Goal: Communication & Community: Answer question/provide support

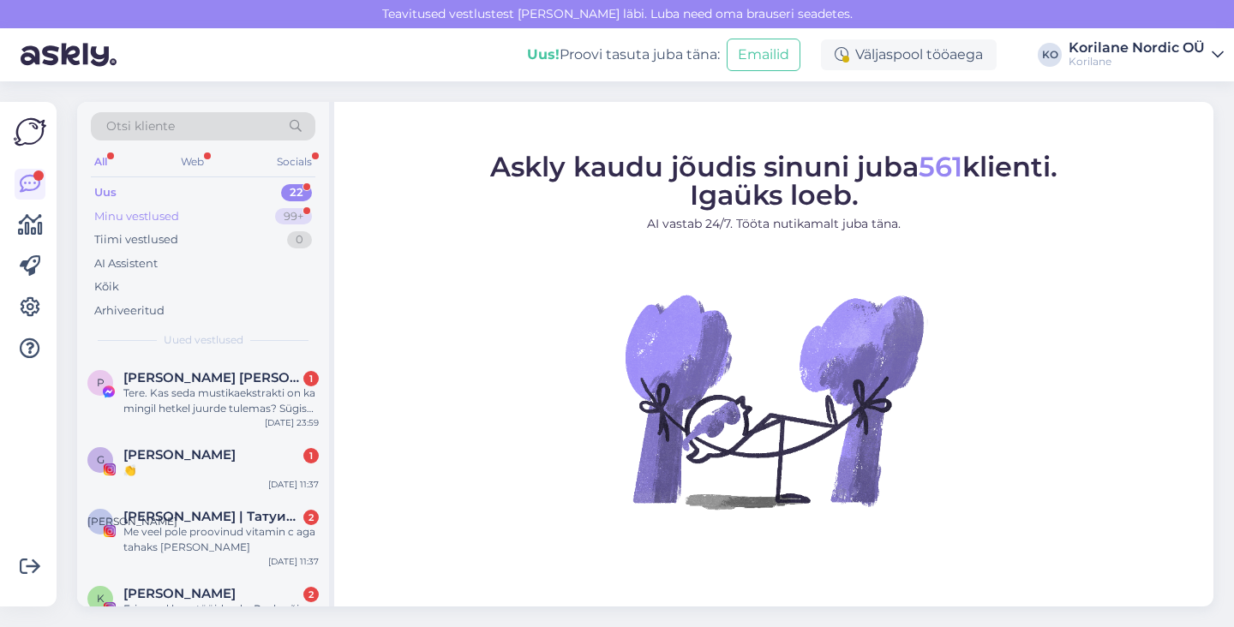
click at [164, 219] on div "Minu vestlused" at bounding box center [136, 216] width 85 height 17
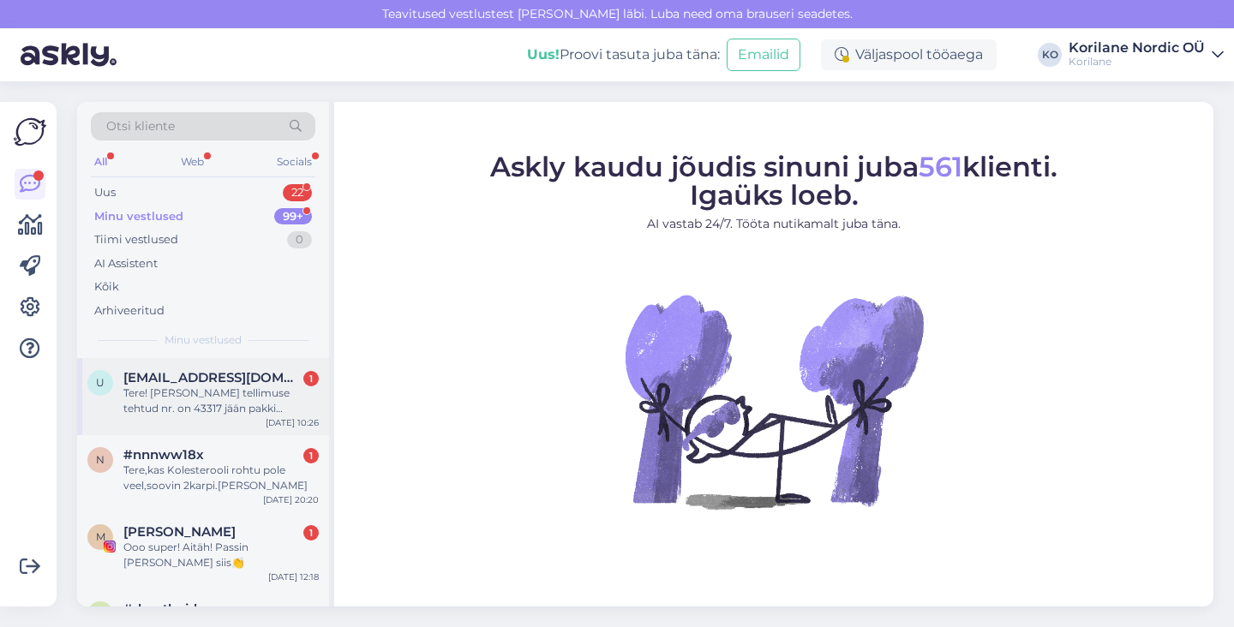
click at [208, 401] on div "Tere! [PERSON_NAME] tellimuse tehtud nr. on 43317 jään pakki ootama koos kingit…" at bounding box center [220, 401] width 195 height 31
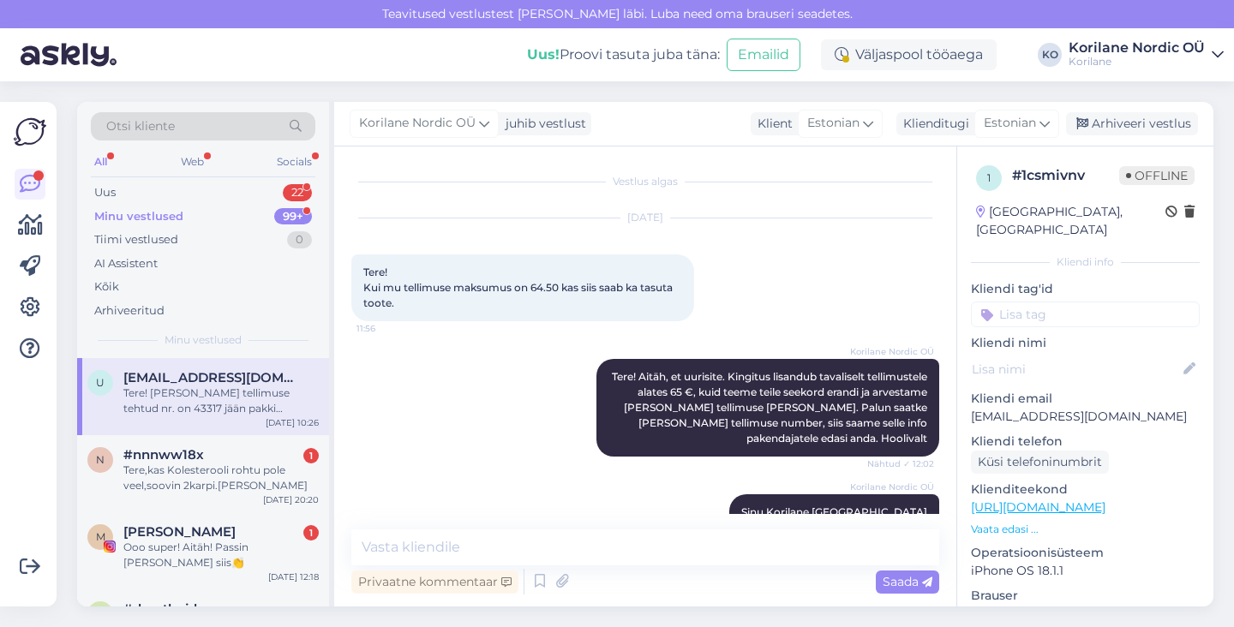
scroll to position [160, 0]
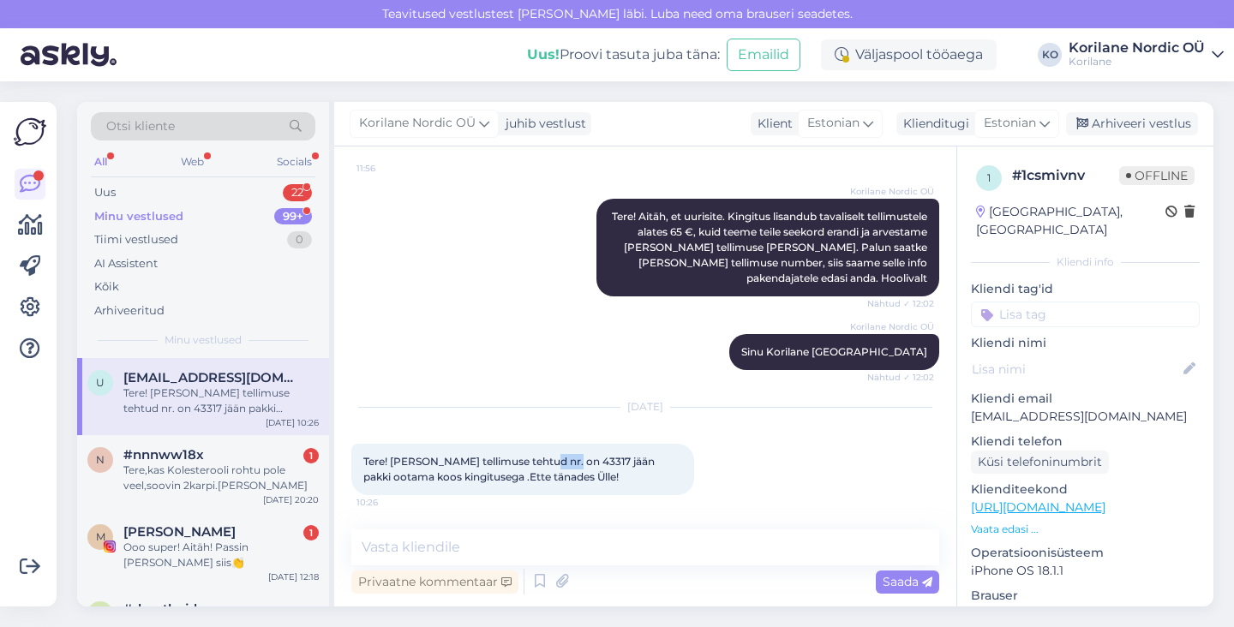
drag, startPoint x: 537, startPoint y: 462, endPoint x: 567, endPoint y: 462, distance: 30.0
click at [567, 462] on span "Tere! [PERSON_NAME] tellimuse tehtud nr. on 43317 jään pakki ootama koos kingit…" at bounding box center [510, 469] width 294 height 28
copy span "43317"
click at [618, 469] on div "Tere! [PERSON_NAME] tellimuse tehtud nr. on 43317 jään pakki ootama koos kingit…" at bounding box center [522, 469] width 343 height 51
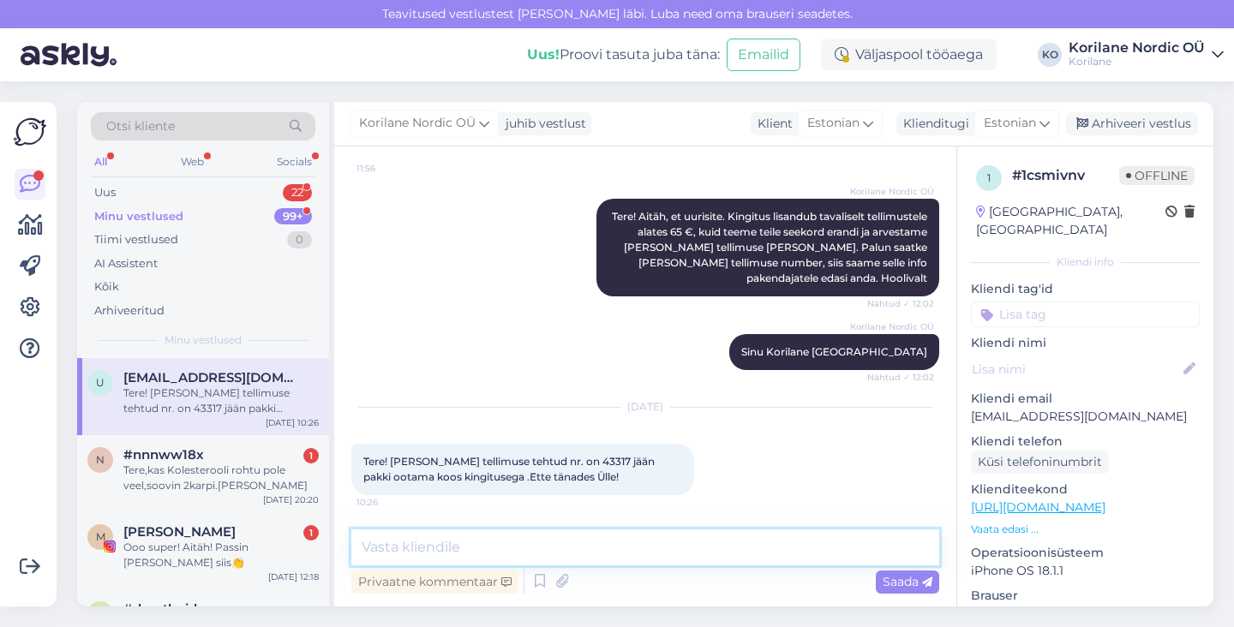
click at [483, 555] on textarea at bounding box center [645, 548] width 588 height 36
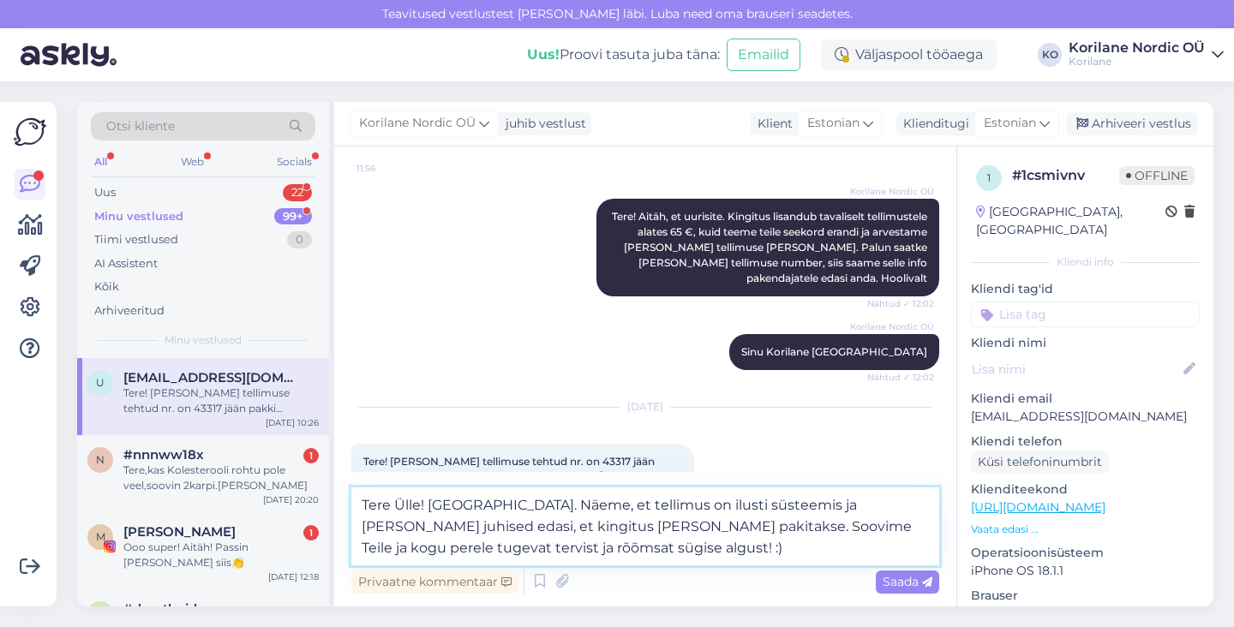
click at [661, 508] on textarea "Tere Ülle! [GEOGRAPHIC_DATA]. Näeme, et tellimus on ilusti süsteemis ja [PERSON…" at bounding box center [645, 527] width 588 height 78
type textarea "Tere Ülle! [GEOGRAPHIC_DATA]. Näeme, et tellimus on ilusti meie süsteemis ja [P…"
click at [578, 548] on textarea "Tere Ülle! [GEOGRAPHIC_DATA]. Näeme, et tellimus on ilusti meie süsteemis ja [P…" at bounding box center [645, 527] width 588 height 78
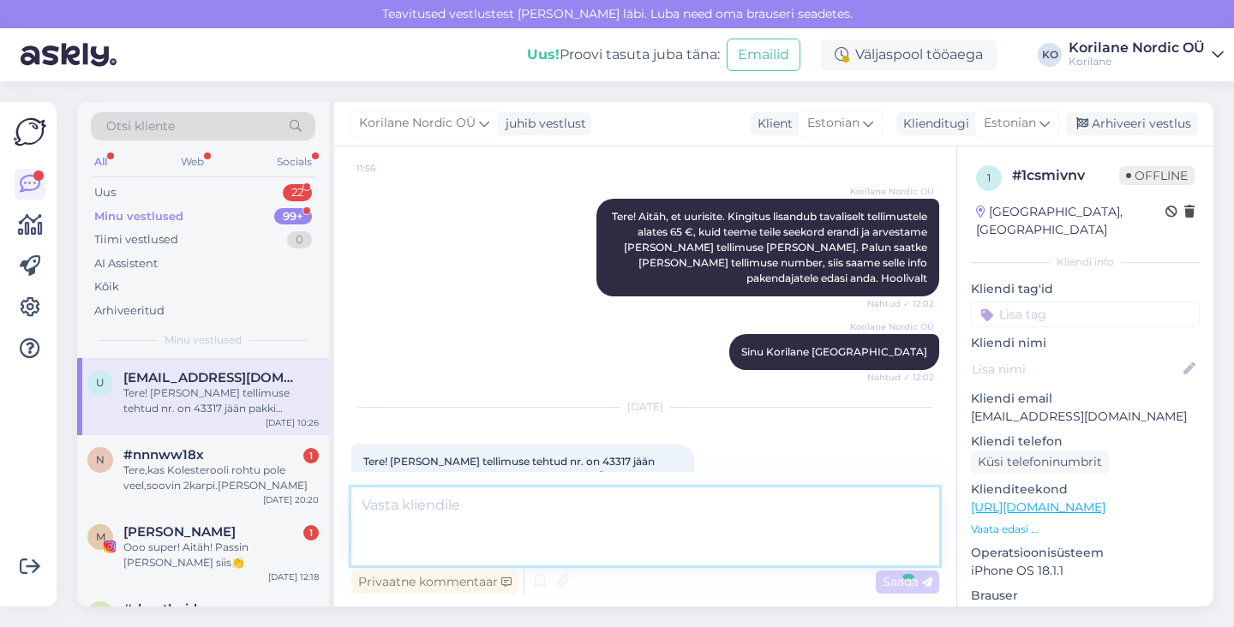
scroll to position [280, 0]
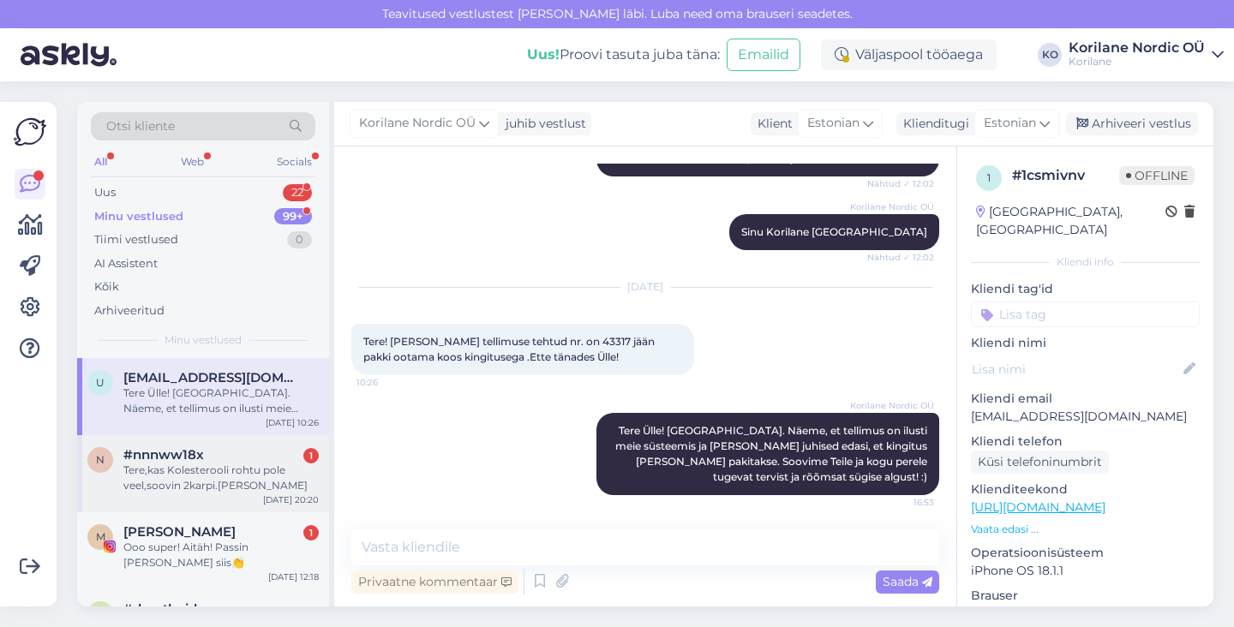
click at [145, 486] on div "Tere,kas Kolesterooli rohtu pole veel,soovin 2karpi.[PERSON_NAME]" at bounding box center [220, 478] width 195 height 31
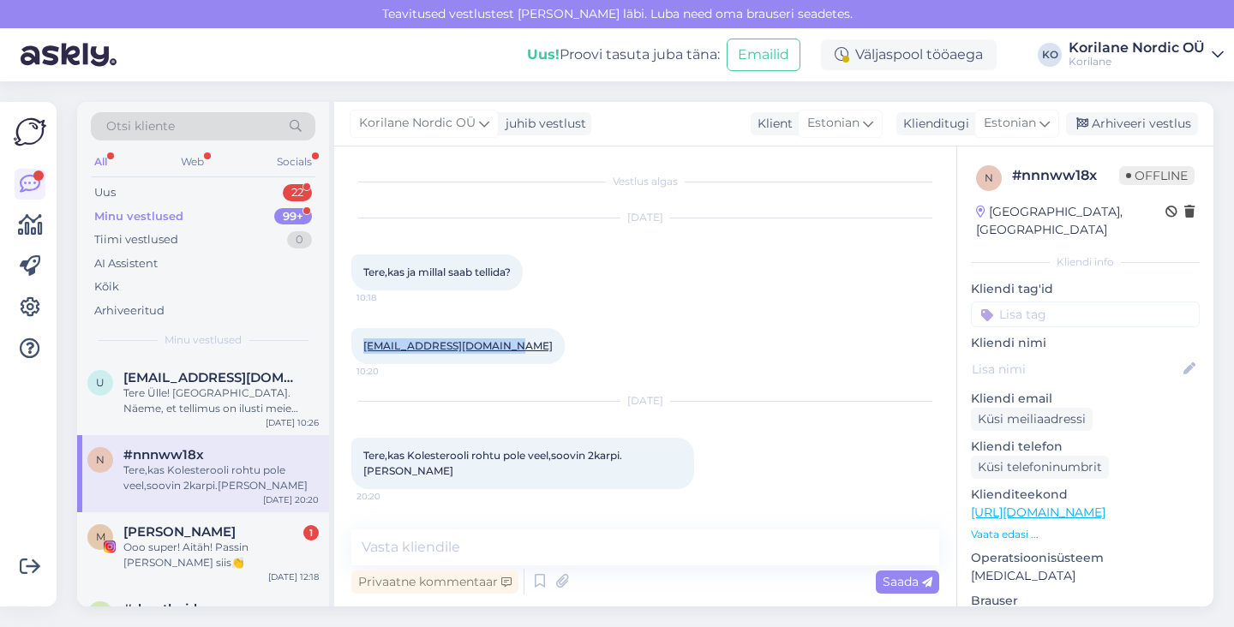
drag, startPoint x: 511, startPoint y: 344, endPoint x: 357, endPoint y: 344, distance: 153.4
click at [357, 344] on div "[EMAIL_ADDRESS][DOMAIN_NAME] 10:20" at bounding box center [457, 346] width 213 height 36
copy link "[EMAIL_ADDRESS][DOMAIN_NAME]"
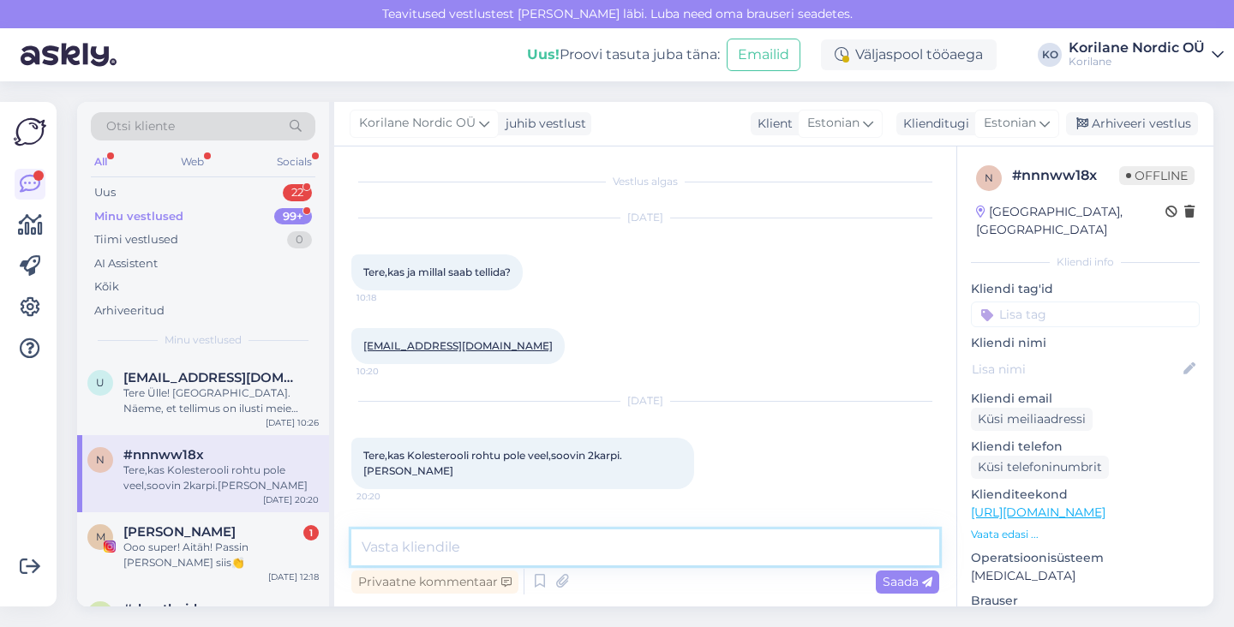
click at [546, 554] on textarea at bounding box center [645, 548] width 588 height 36
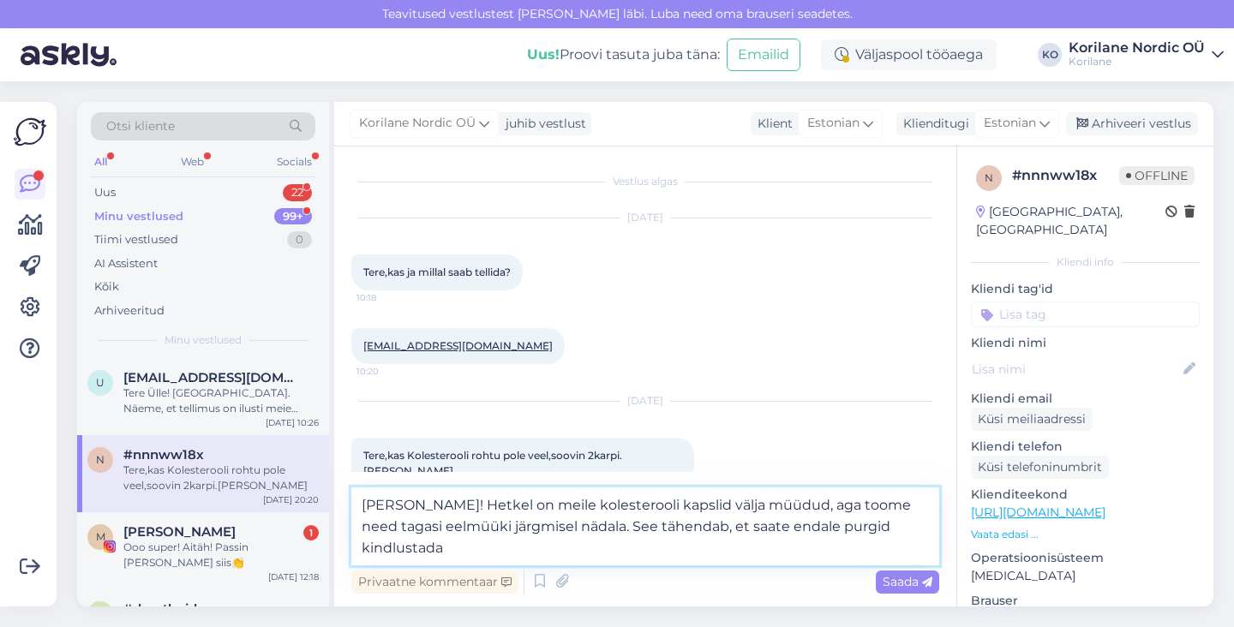
click at [465, 549] on textarea "[PERSON_NAME]! Hetkel on meile kolesterooli kapslid välja müüdud, aga toome nee…" at bounding box center [645, 527] width 588 height 78
click at [447, 548] on textarea "[PERSON_NAME]! Hetkel on meile kolesterooli kapslid välja müüdud, aga toome nee…" at bounding box center [645, 527] width 588 height 78
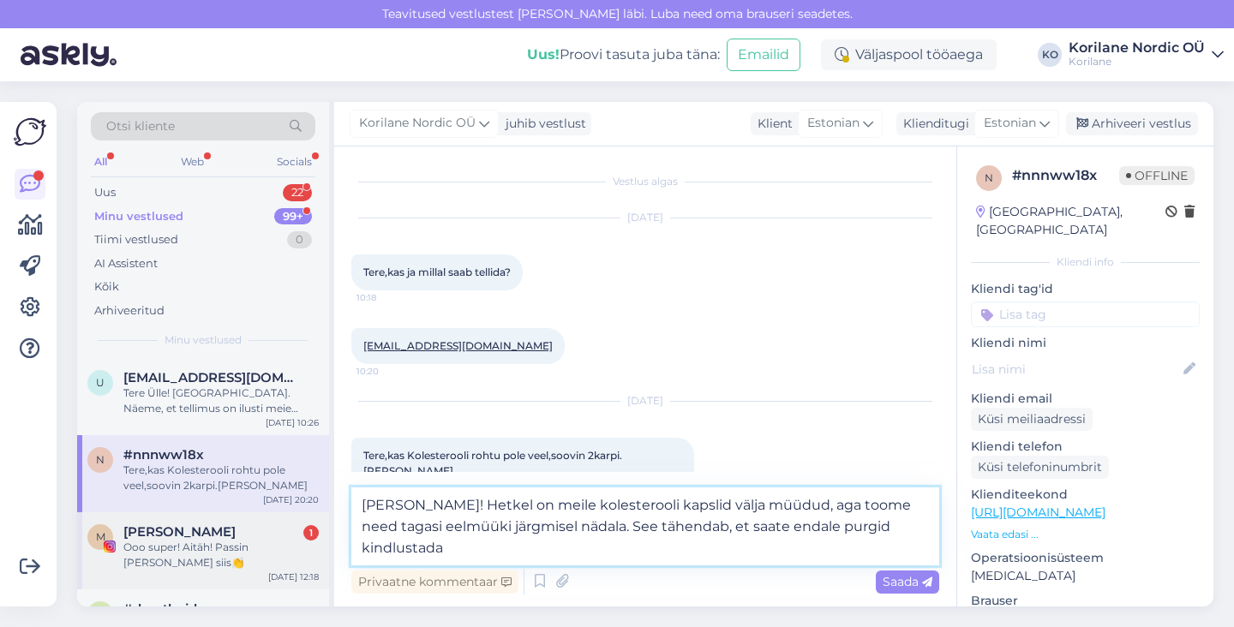
drag, startPoint x: 448, startPoint y: 548, endPoint x: 318, endPoint y: 546, distance: 130.3
click at [316, 548] on div "Otsi kliente All Web Socials Uus 22 Minu vestlused 99+ Tiimi vestlused 0 AI Ass…" at bounding box center [645, 354] width 1136 height 505
click at [393, 538] on textarea "[PERSON_NAME]! Hetkel on meile kolesterooli kapslid välja müüdud, aga toome nee…" at bounding box center [645, 527] width 588 height 78
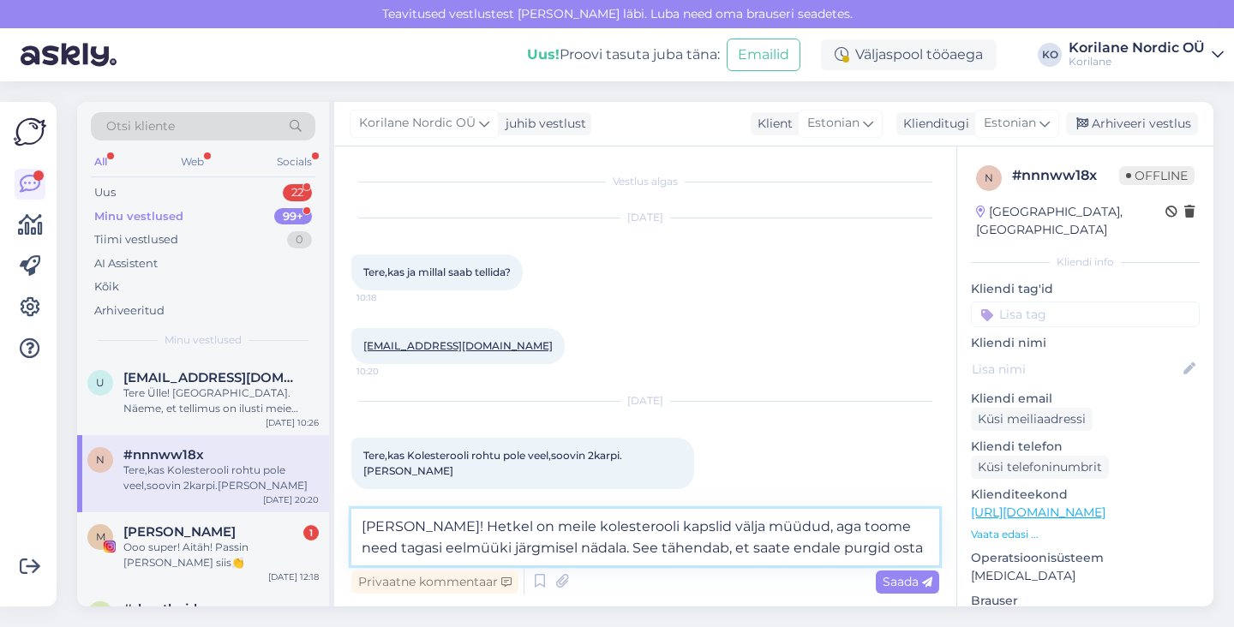
click at [400, 538] on textarea "[PERSON_NAME]! Hetkel on meile kolesterooli kapslid välja müüdud, aga toome nee…" at bounding box center [645, 537] width 588 height 57
click at [588, 542] on textarea "[PERSON_NAME]! Hetkel on meile kolesterooli kapslid välja müüdud, aga toome nee…" at bounding box center [645, 537] width 588 height 57
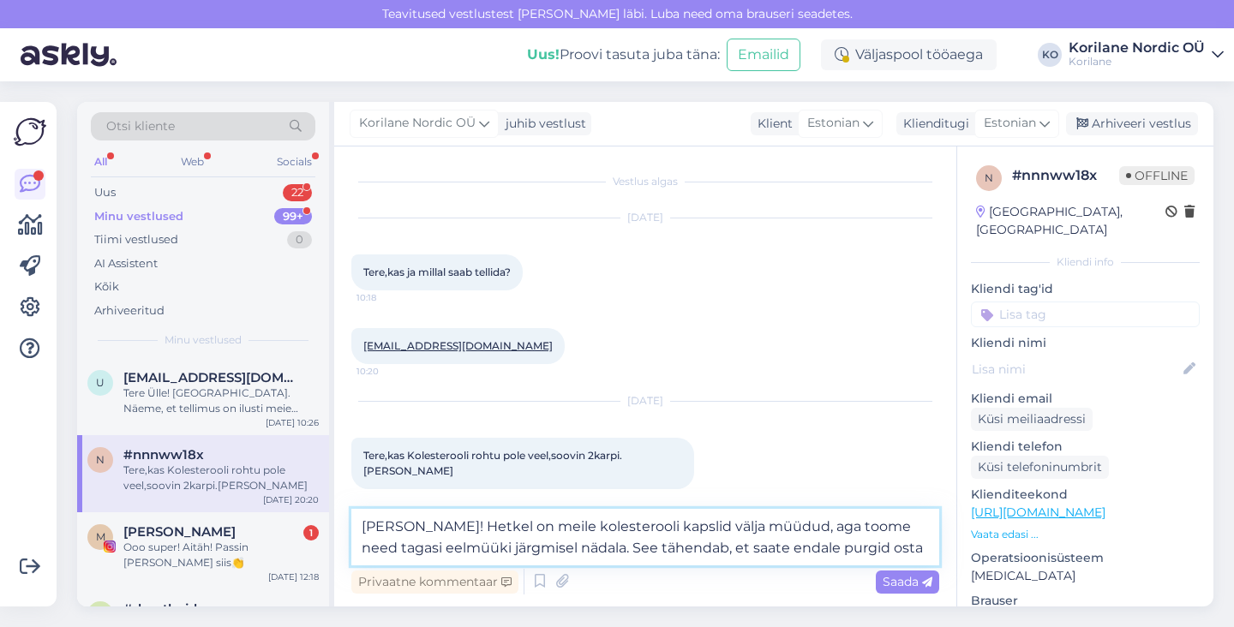
drag, startPoint x: 446, startPoint y: 524, endPoint x: 944, endPoint y: 553, distance: 498.8
click at [944, 553] on div "Vestlus algas [DATE] Tere,kas ja millal saab tellida? 10:18 [EMAIL_ADDRESS][DOM…" at bounding box center [645, 377] width 622 height 460
paste textarea "kolesterooli kapslid meil kahjuks otsas, kuid toome need tagasi eelmüüki juba j…"
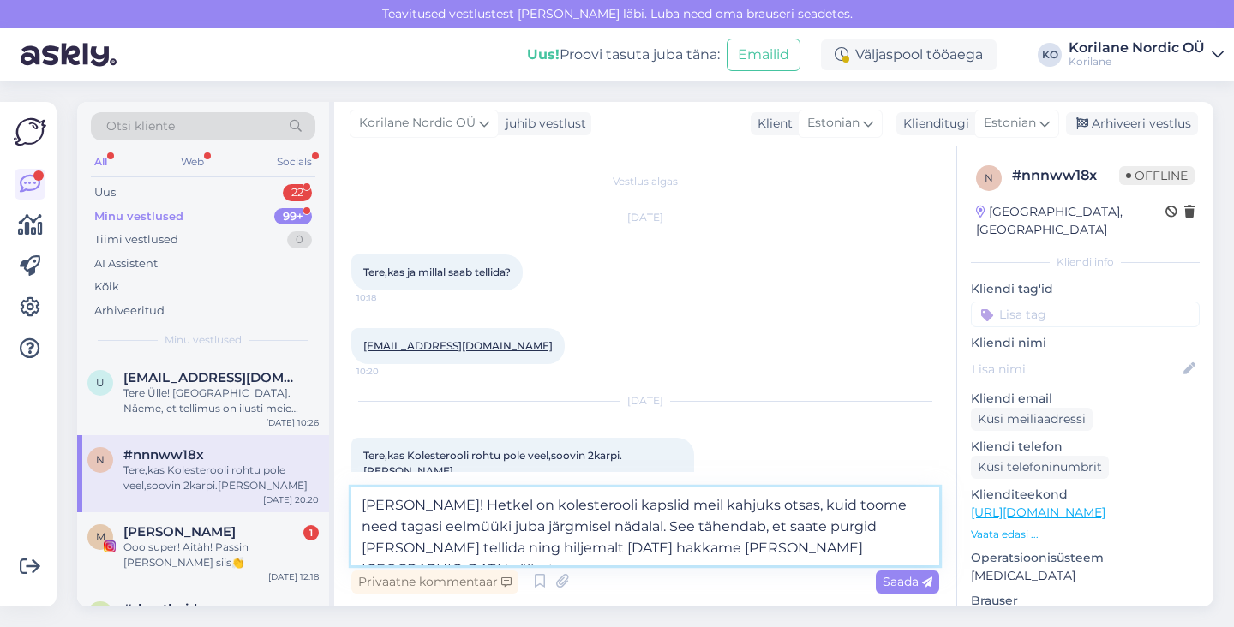
click at [390, 550] on textarea "[PERSON_NAME]! Hetkel on kolesterooli kapslid meil kahjuks otsas, kuid toome ne…" at bounding box center [645, 527] width 588 height 78
drag, startPoint x: 894, startPoint y: 527, endPoint x: 931, endPoint y: 527, distance: 36.9
click at [931, 527] on textarea "[PERSON_NAME]! Hetkel on kolesterooli kapslid meil kahjuks otsas, kuid toome ne…" at bounding box center [645, 527] width 588 height 78
click at [492, 548] on textarea "[PERSON_NAME]! Hetkel on kolesterooli kapslid meil kahjuks otsas, kuid toome ne…" at bounding box center [645, 527] width 588 height 78
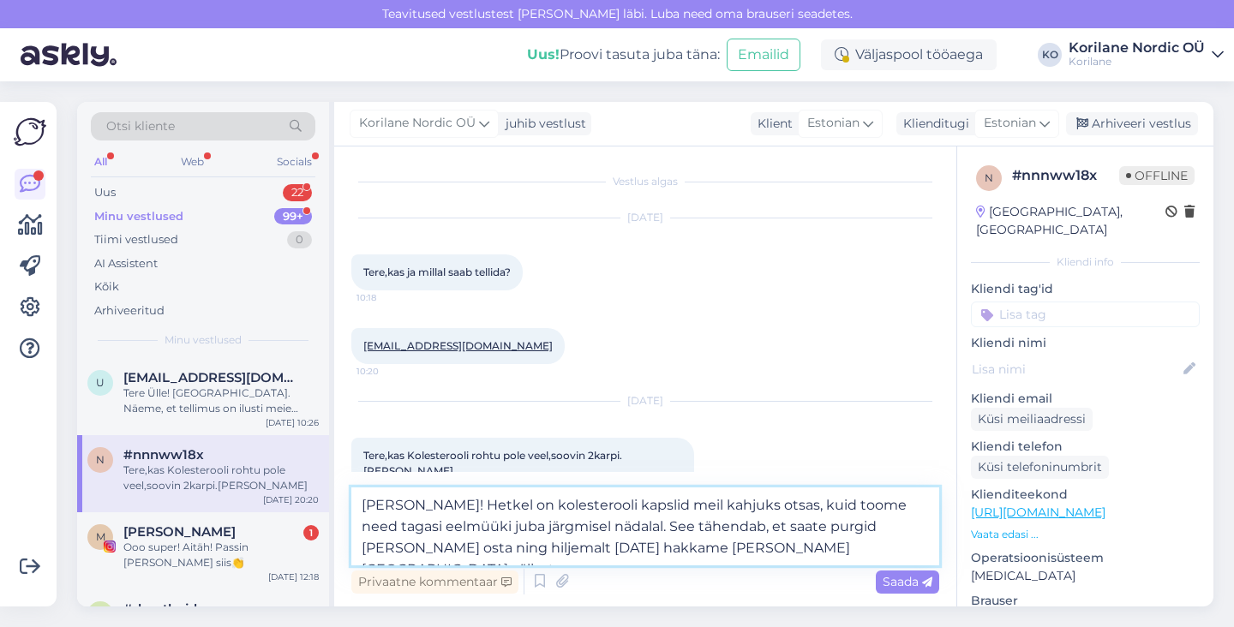
click at [850, 550] on textarea "[PERSON_NAME]! Hetkel on kolesterooli kapslid meil kahjuks otsas, kuid toome ne…" at bounding box center [645, 527] width 588 height 78
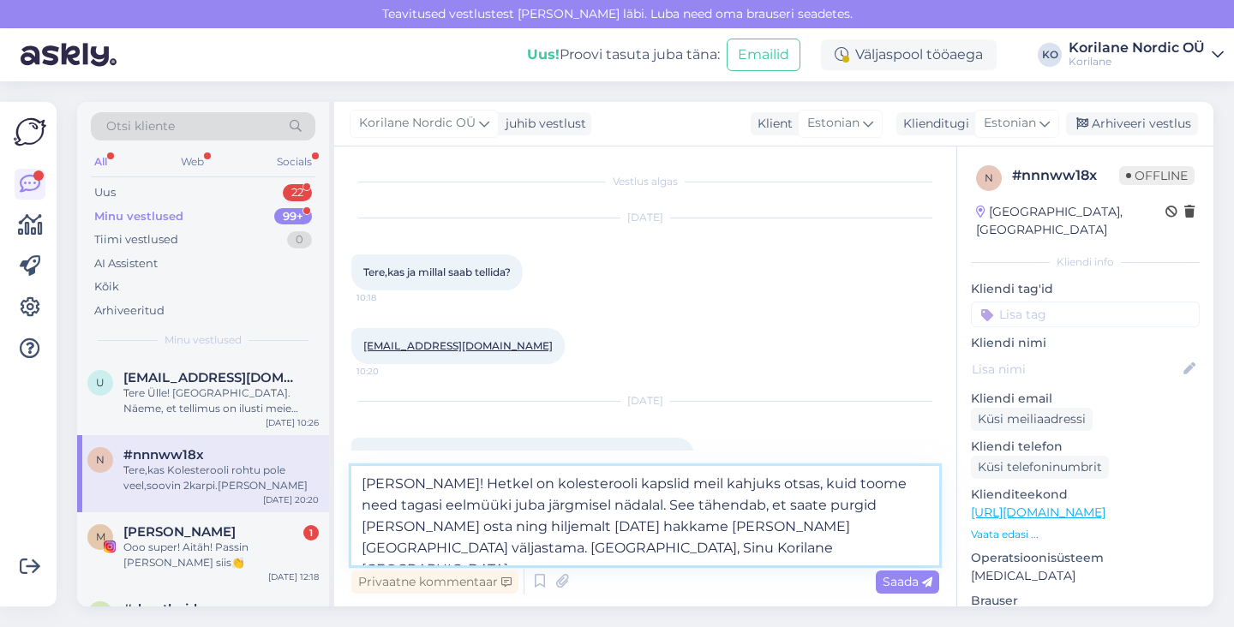
click at [448, 485] on textarea "[PERSON_NAME]! Hetkel on kolesterooli kapslid meil kahjuks otsas, kuid toome ne…" at bounding box center [645, 515] width 588 height 99
type textarea "[PERSON_NAME]! Aitäh, et tunntete huvi. Hetkel on kolesterooli kapslid meil kah…"
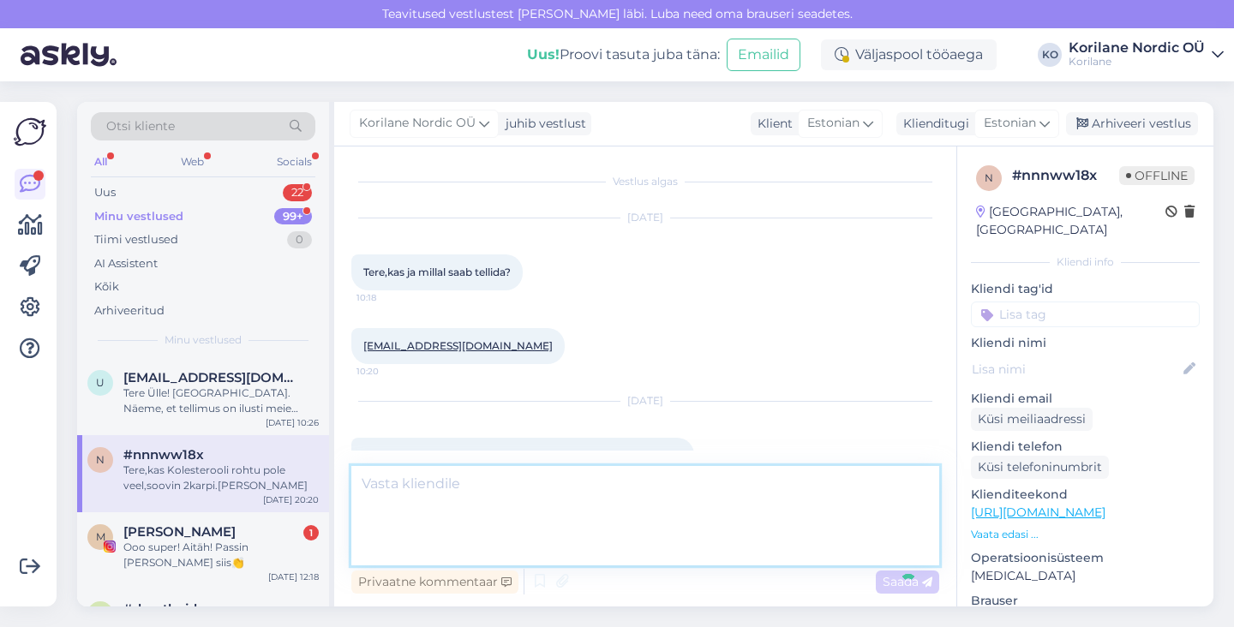
scroll to position [150, 0]
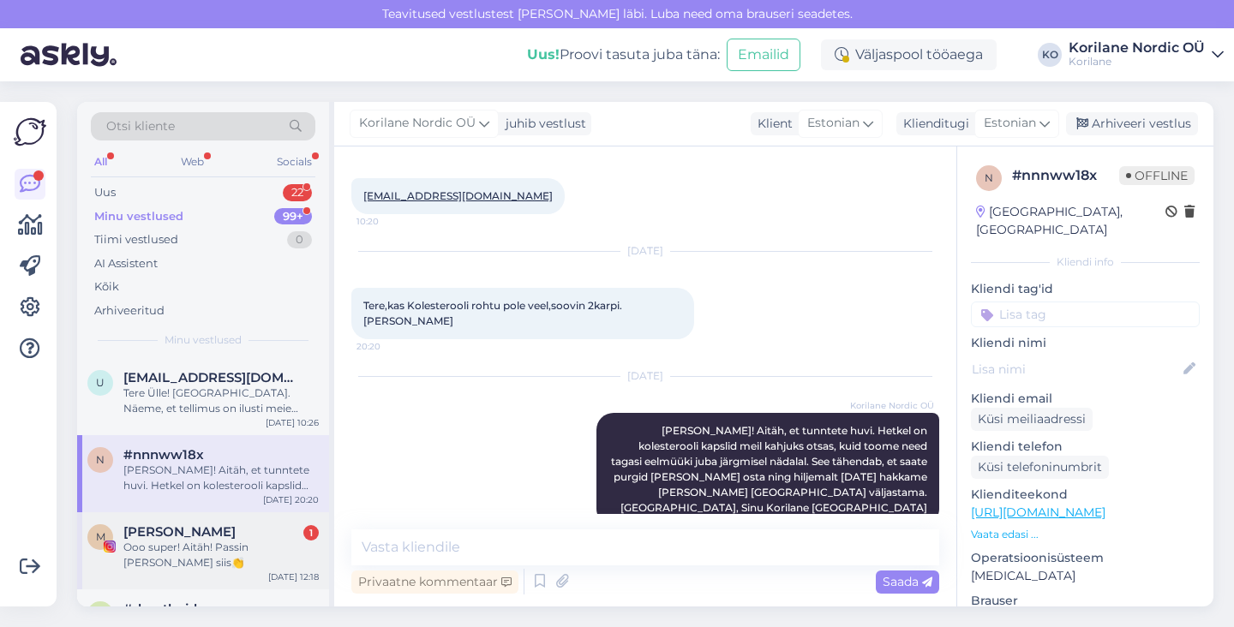
click at [191, 519] on div "M [PERSON_NAME] 1 Ooo super! Aitäh! Passin [PERSON_NAME] siis👏 [DATE] 12:18" at bounding box center [203, 551] width 252 height 77
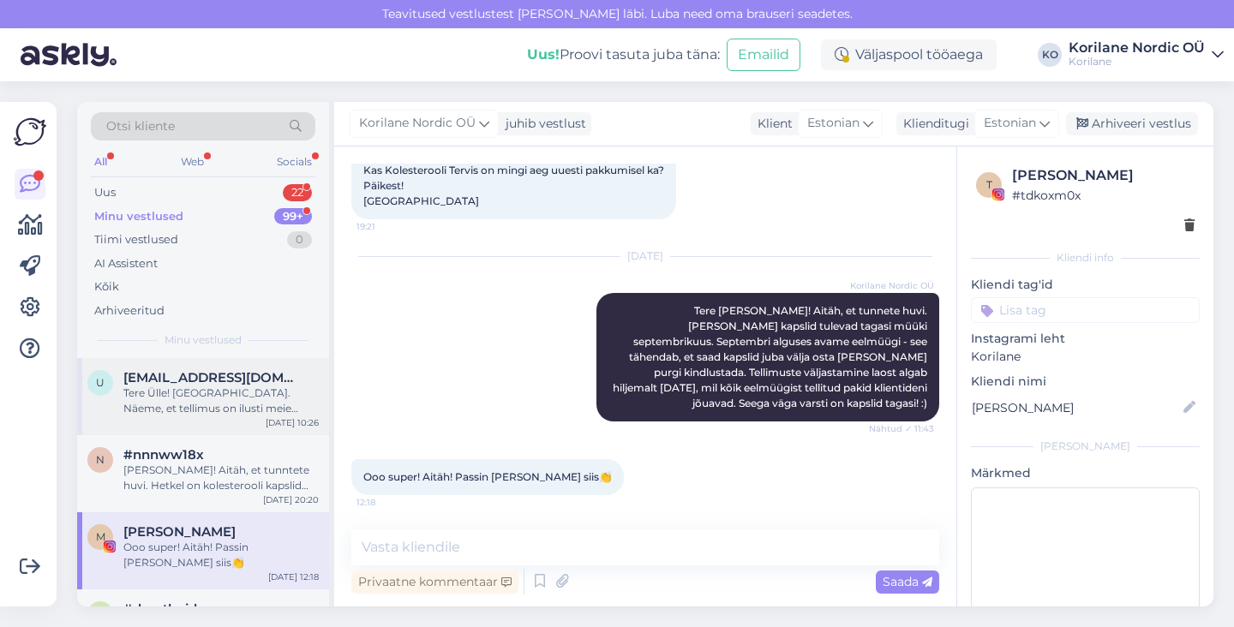
click at [189, 423] on div "u [EMAIL_ADDRESS][DOMAIN_NAME] Tere Ülle! [GEOGRAPHIC_DATA]. Näeme, et tellimus…" at bounding box center [203, 396] width 252 height 77
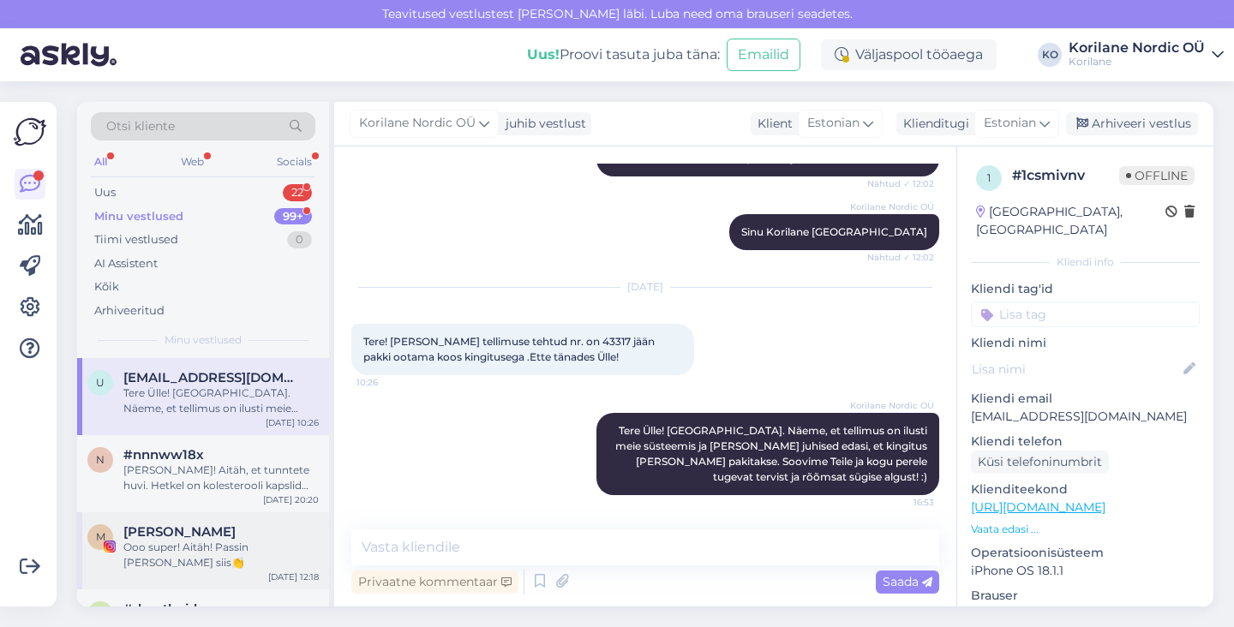
click at [183, 533] on span "[PERSON_NAME]" at bounding box center [179, 532] width 112 height 15
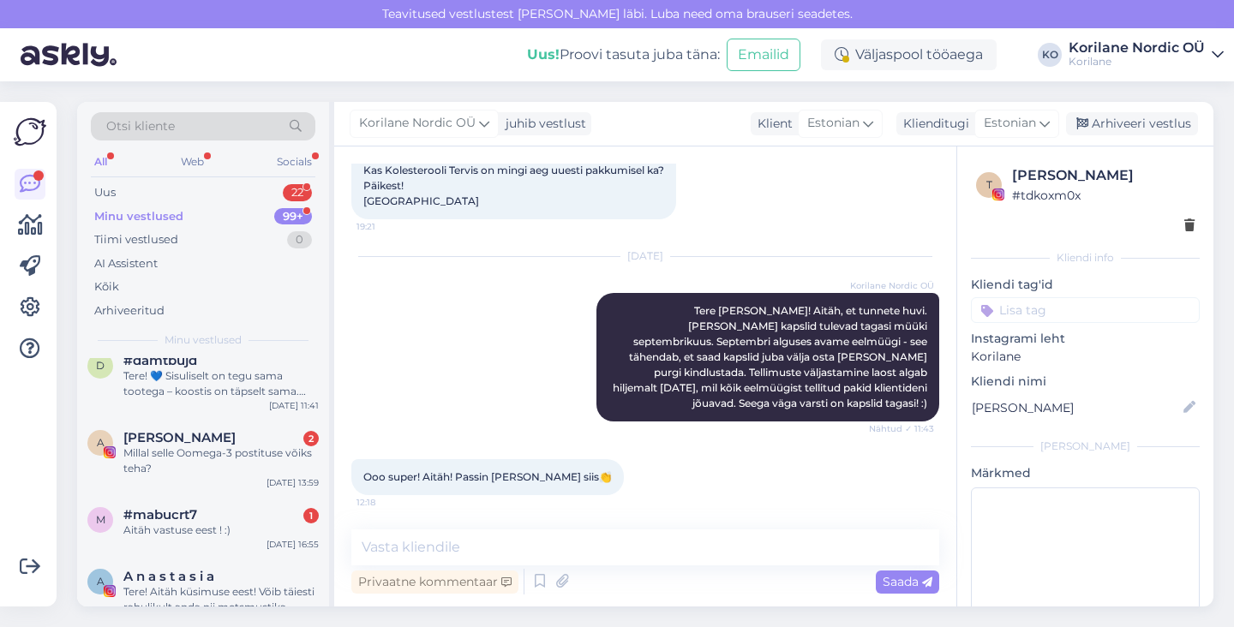
scroll to position [255, 0]
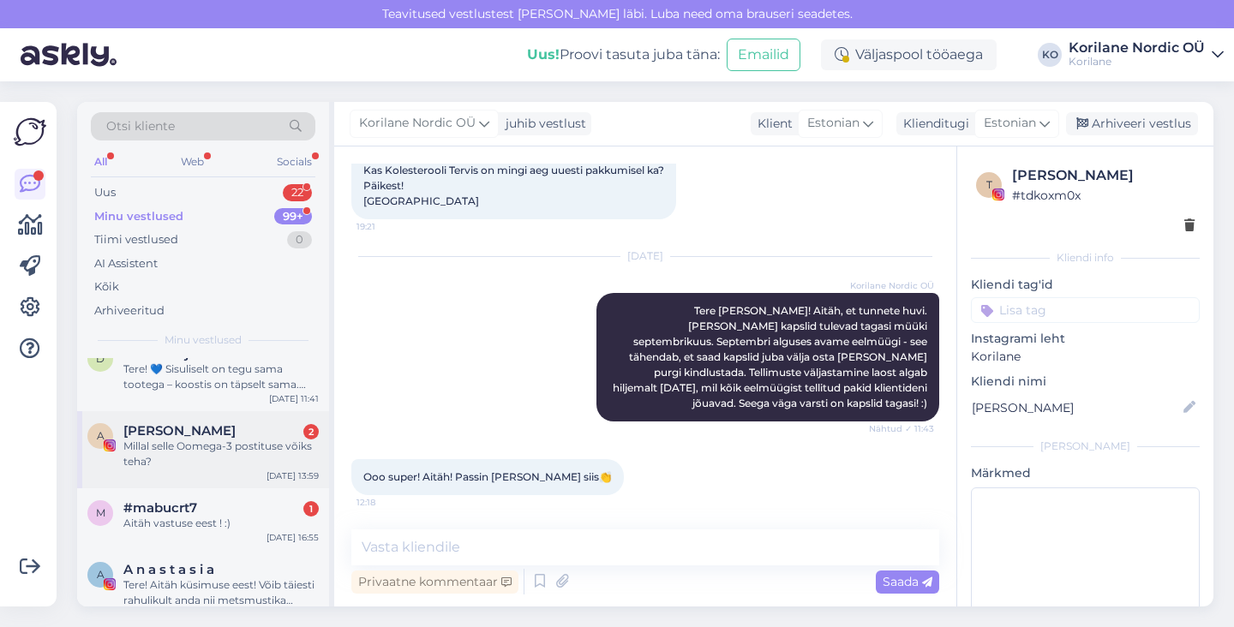
click at [151, 439] on div "Millal selle Oomega-3 postituse võiks teha?" at bounding box center [220, 454] width 195 height 31
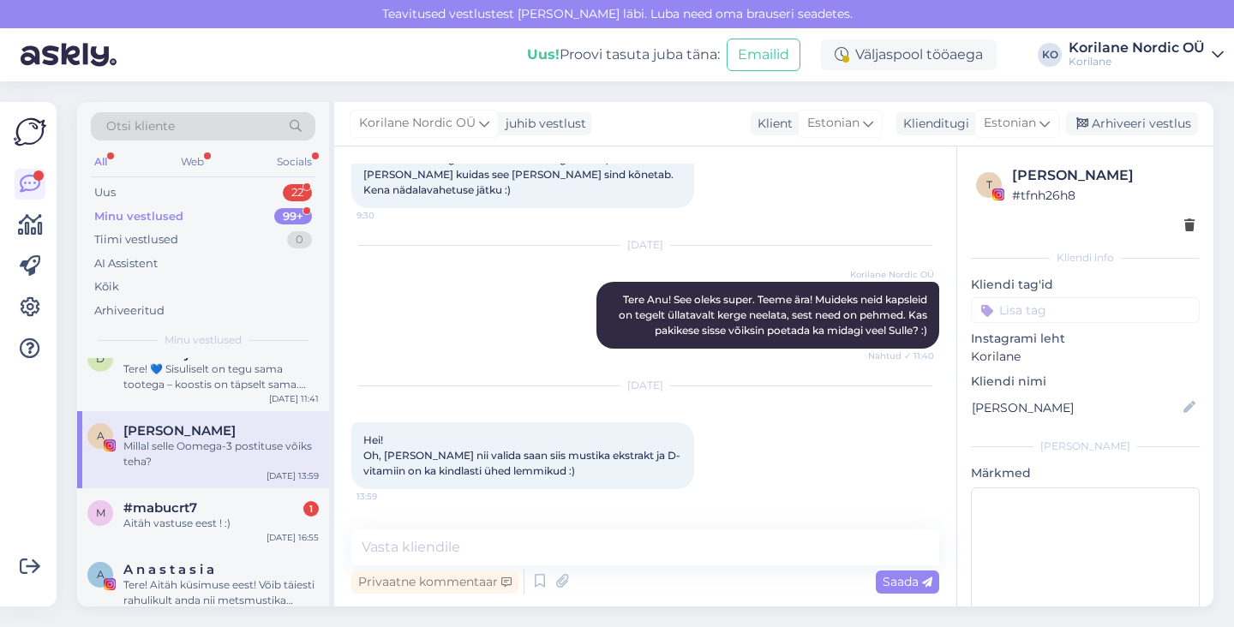
scroll to position [1365, 0]
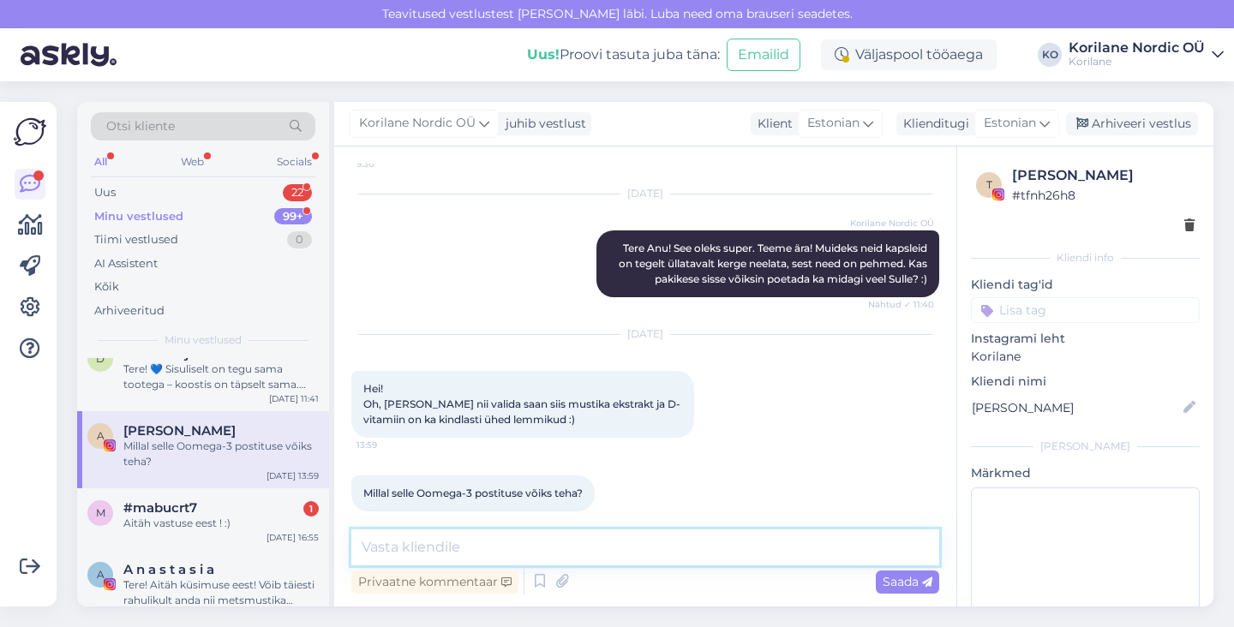
click at [437, 552] on textarea at bounding box center [645, 548] width 588 height 36
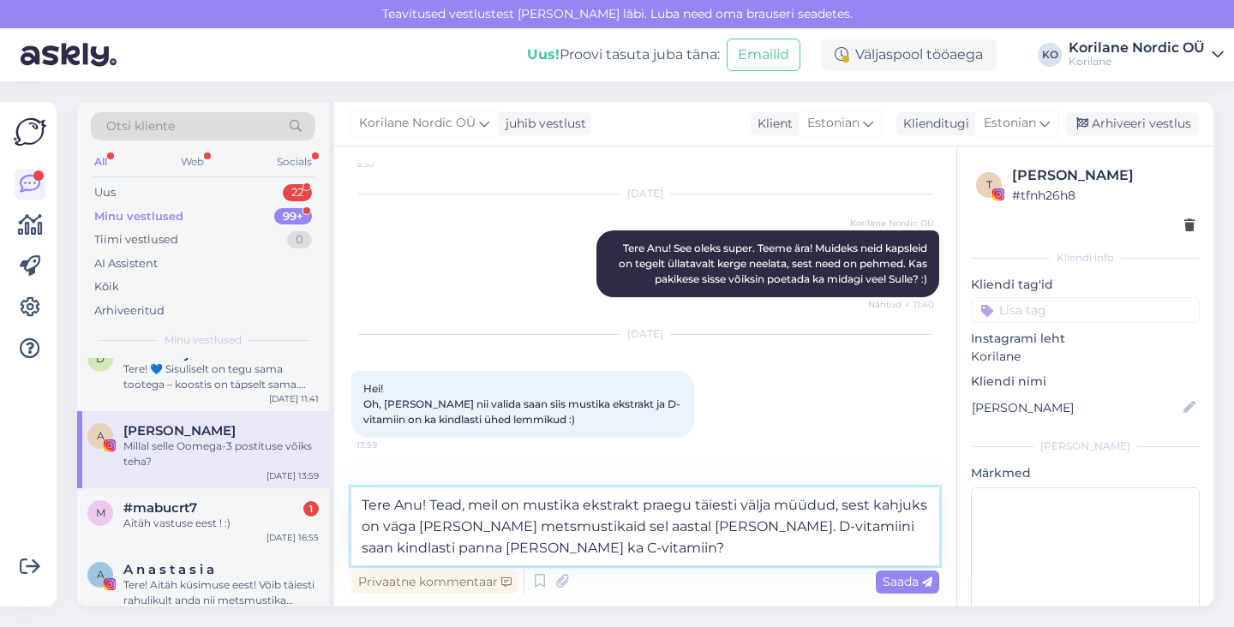
scroll to position [1407, 0]
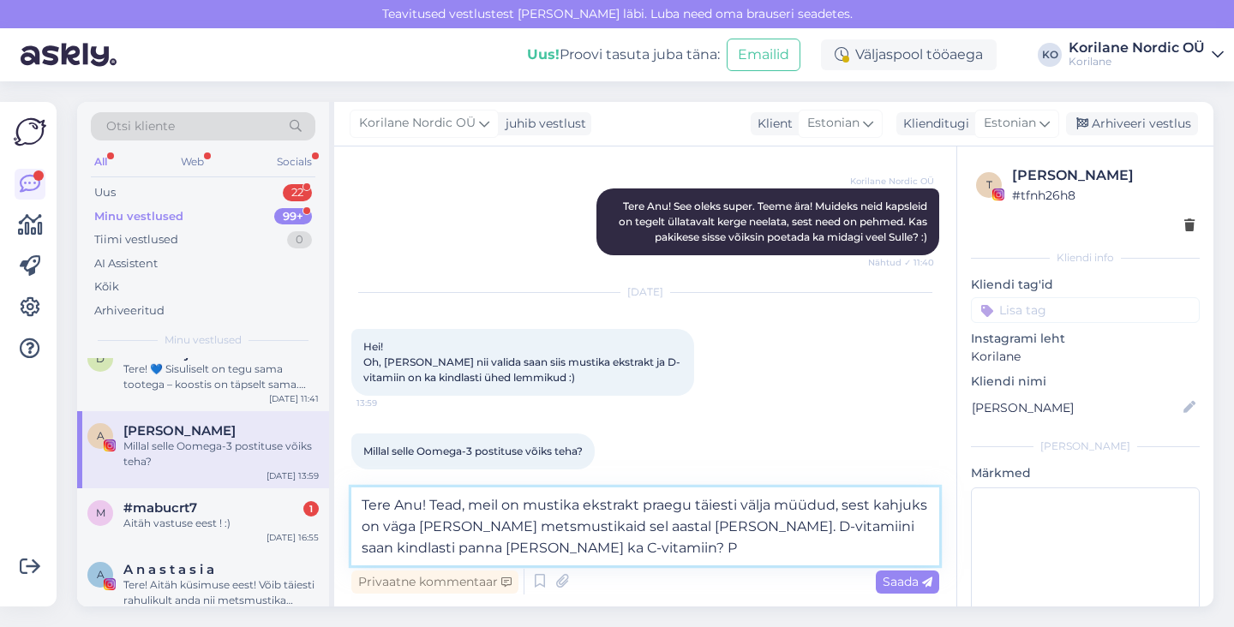
type textarea "Tere Anu! Tead, meil on mustika ekstrakt praegu täiesti välja müüdud, sest kahj…"
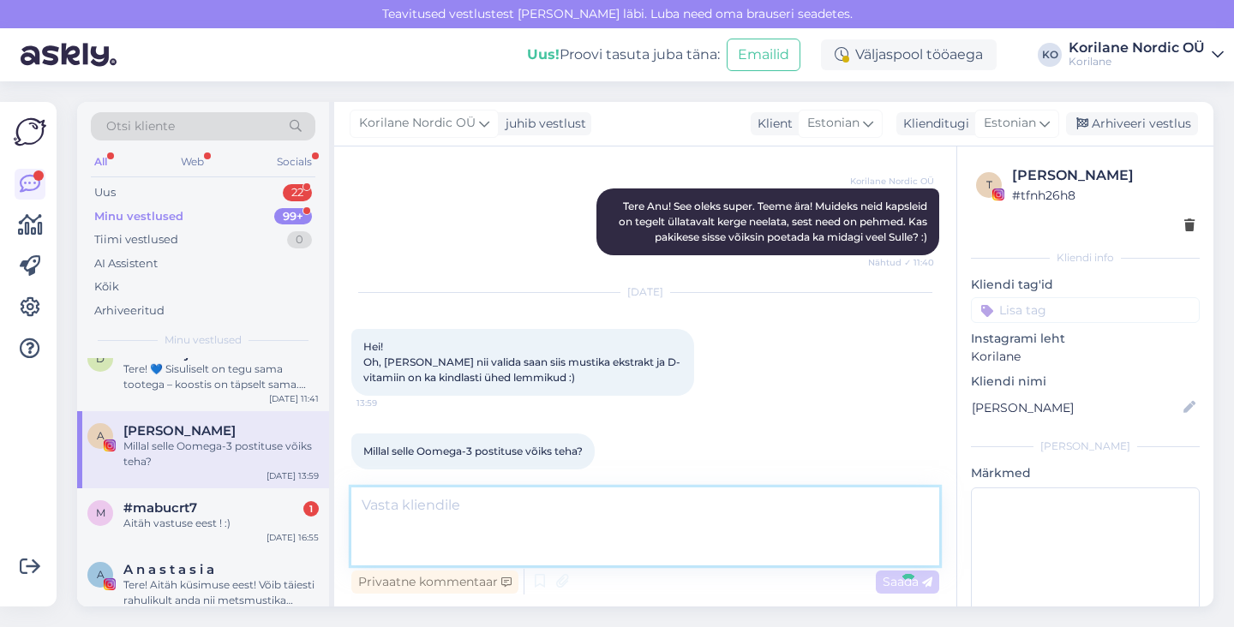
scroll to position [1521, 0]
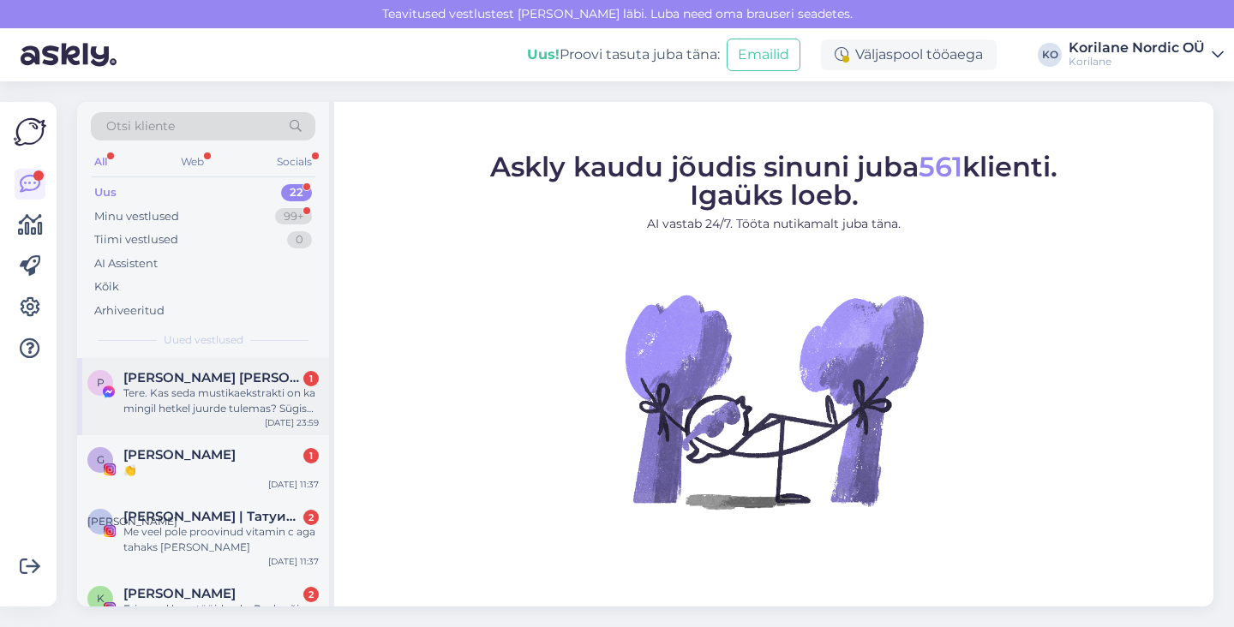
click at [226, 411] on div "Tere. Kas seda mustikaekstrakti on ka mingil hetkel juurde tulemas? Sügis hakka…" at bounding box center [220, 401] width 195 height 31
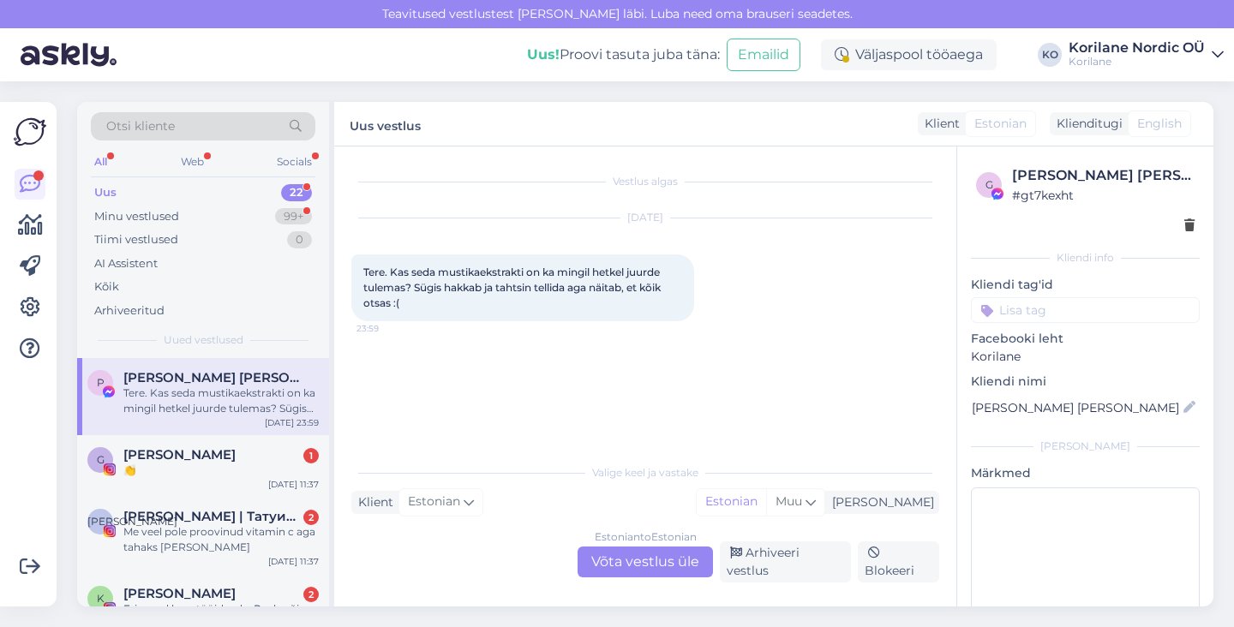
click at [626, 572] on div "Estonian to Estonian Võta vestlus üle" at bounding box center [645, 562] width 135 height 31
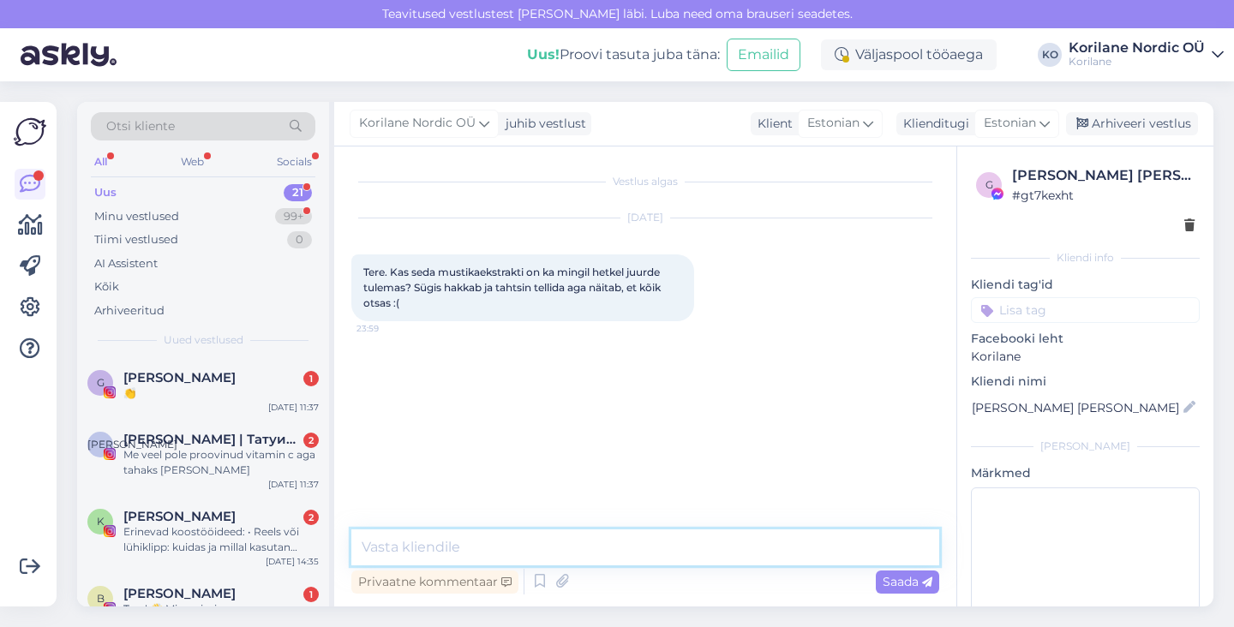
click at [561, 535] on textarea at bounding box center [645, 548] width 588 height 36
drag, startPoint x: 572, startPoint y: 545, endPoint x: 434, endPoint y: 543, distance: 138.0
click at [434, 543] on textarea "Tere Pille! Kahjuks on tõesti" at bounding box center [645, 548] width 588 height 36
paste textarea "hetkel mustikaekstrakt otsas. Mahemustikate leidmine on sel aastal olnud väga k…"
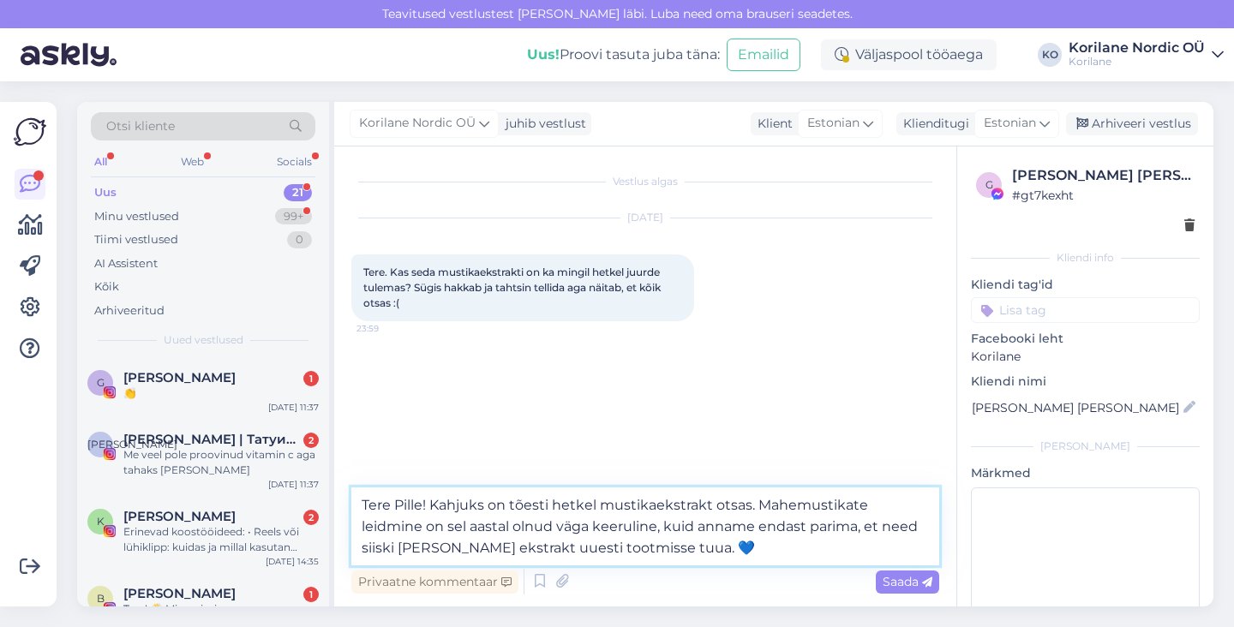
click at [432, 506] on textarea "Tere Pille! Kahjuks on tõesti hetkel mustikaekstrakt otsas. Mahemustikate leidm…" at bounding box center [645, 527] width 588 height 78
click at [695, 528] on textarea "Tere Pille! Aitäh, et tunnete huvi. Kahjuks on tõesti hetkel mustikaekstrakt ot…" at bounding box center [645, 527] width 588 height 78
click at [828, 529] on textarea "Tere Pille! Aitäh, et tunnete huvi. Kahjuks on tõesti hetkel mustikaekstrakt ot…" at bounding box center [645, 527] width 588 height 78
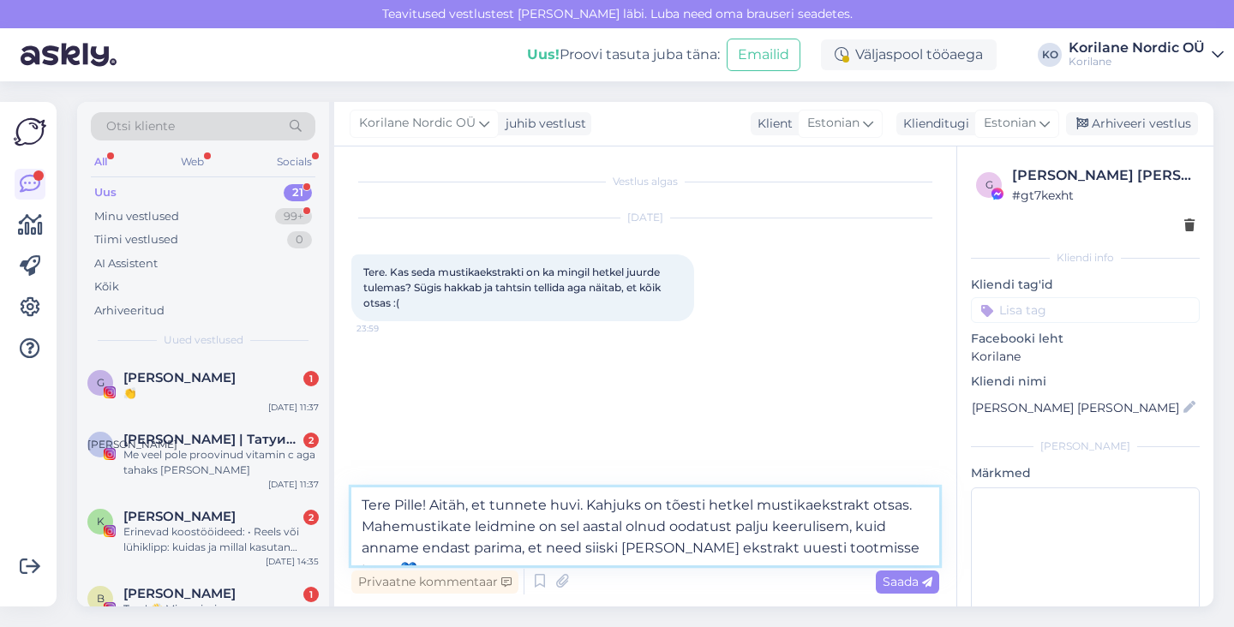
click at [888, 548] on textarea "Tere Pille! Aitäh, et tunnete huvi. Kahjuks on tõesti hetkel mustikaekstrakt ot…" at bounding box center [645, 527] width 588 height 78
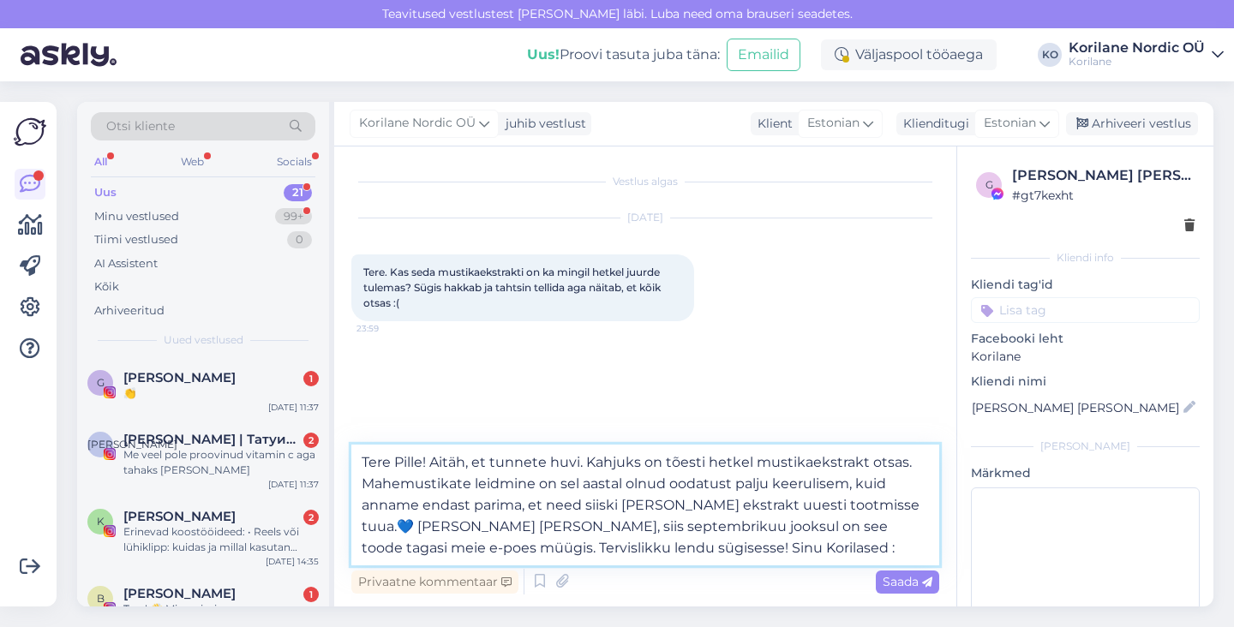
type textarea "Tere Pille! Aitäh, et tunnete huvi. Kahjuks on tõesti hetkel mustikaekstrakt ot…"
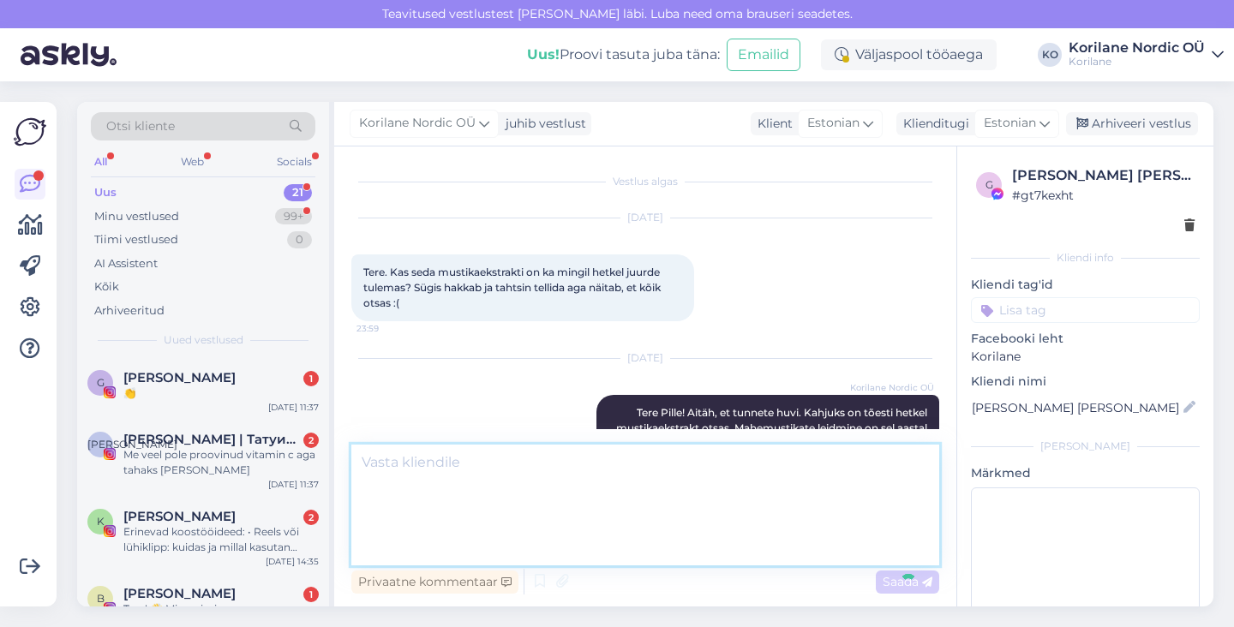
scroll to position [28, 0]
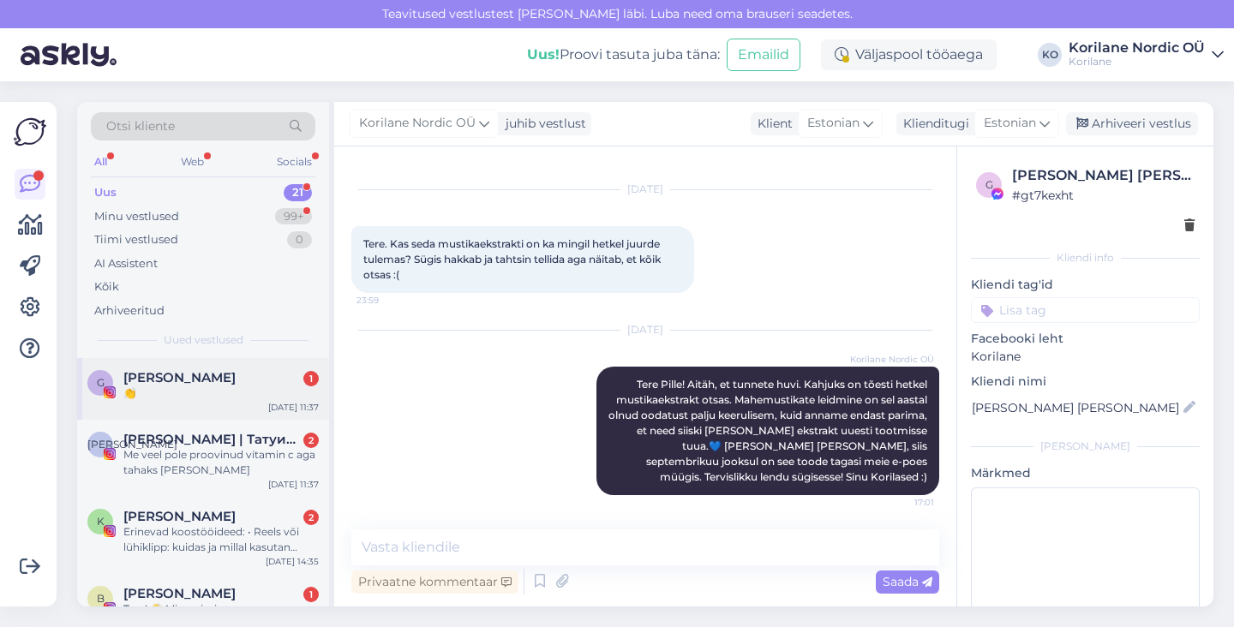
click at [203, 395] on div "👏" at bounding box center [220, 393] width 195 height 15
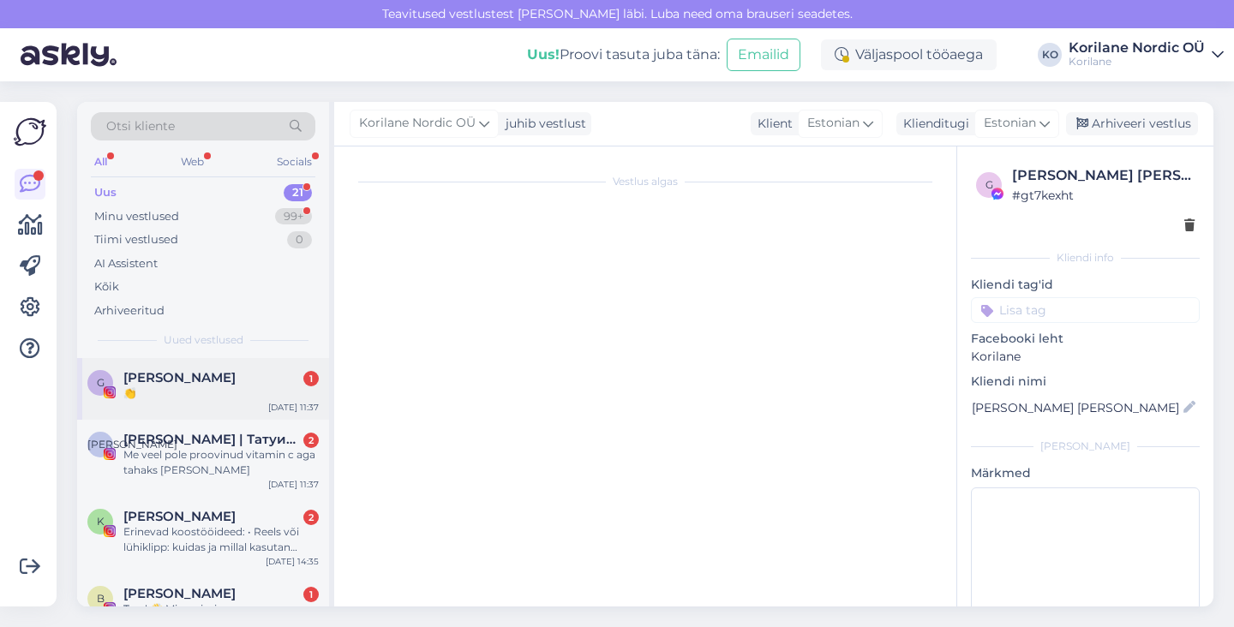
scroll to position [0, 0]
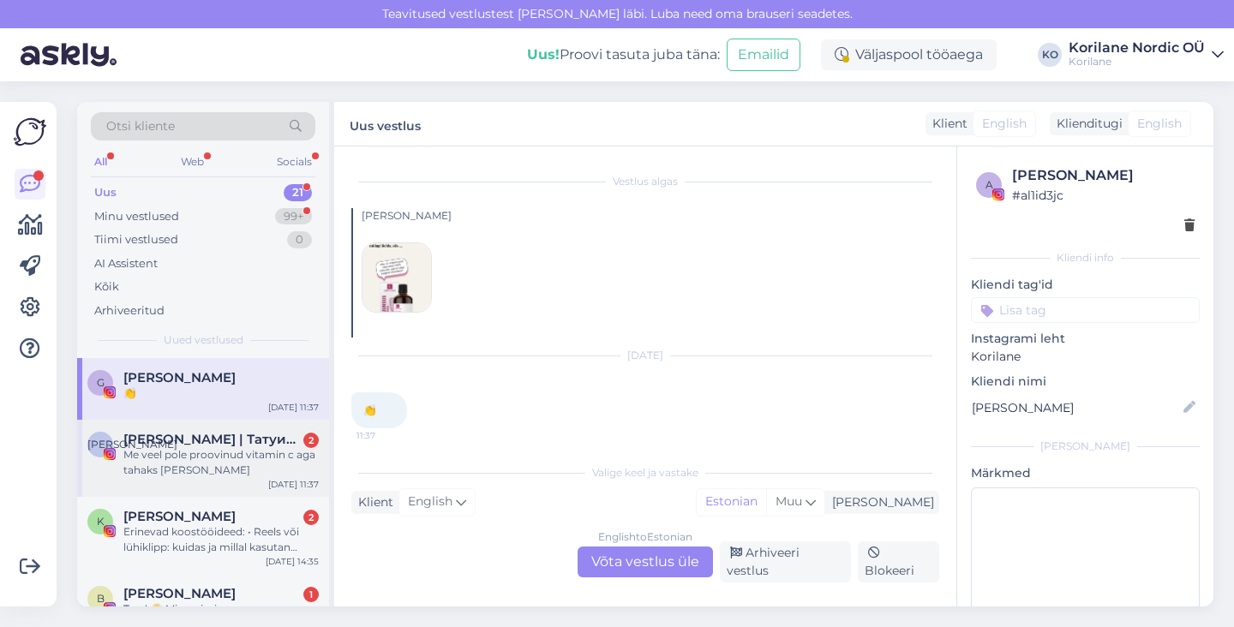
click at [195, 438] on span "[PERSON_NAME] | Татуированная мама, специалист по анализу рисунка" at bounding box center [212, 439] width 178 height 15
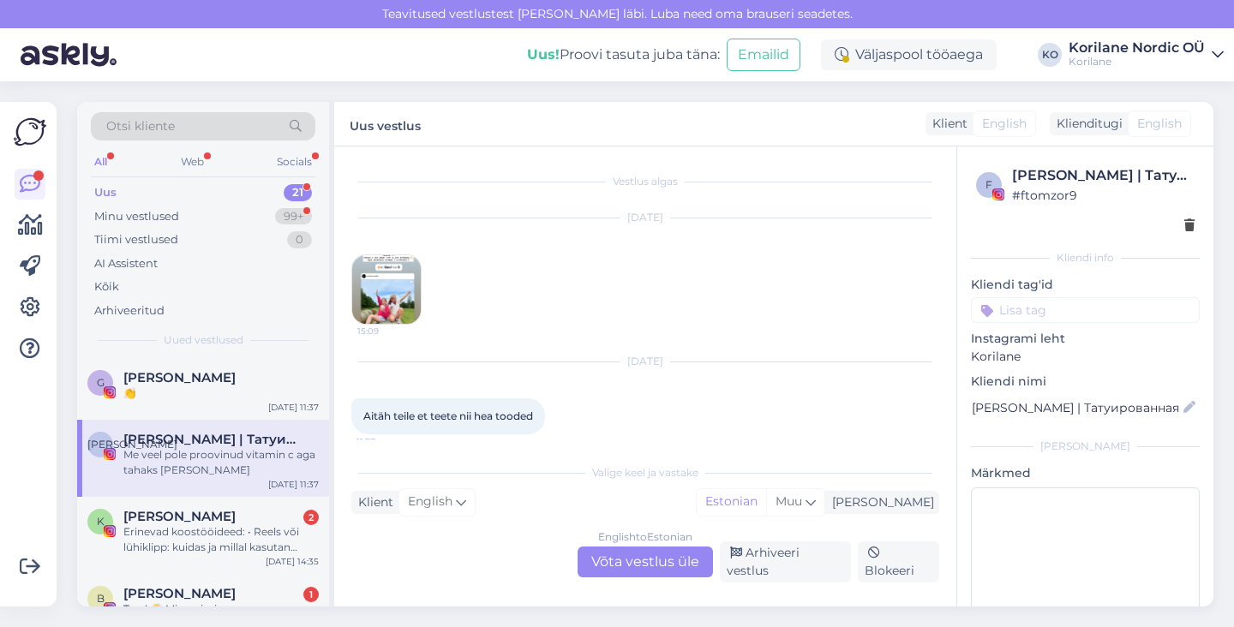
scroll to position [77, 0]
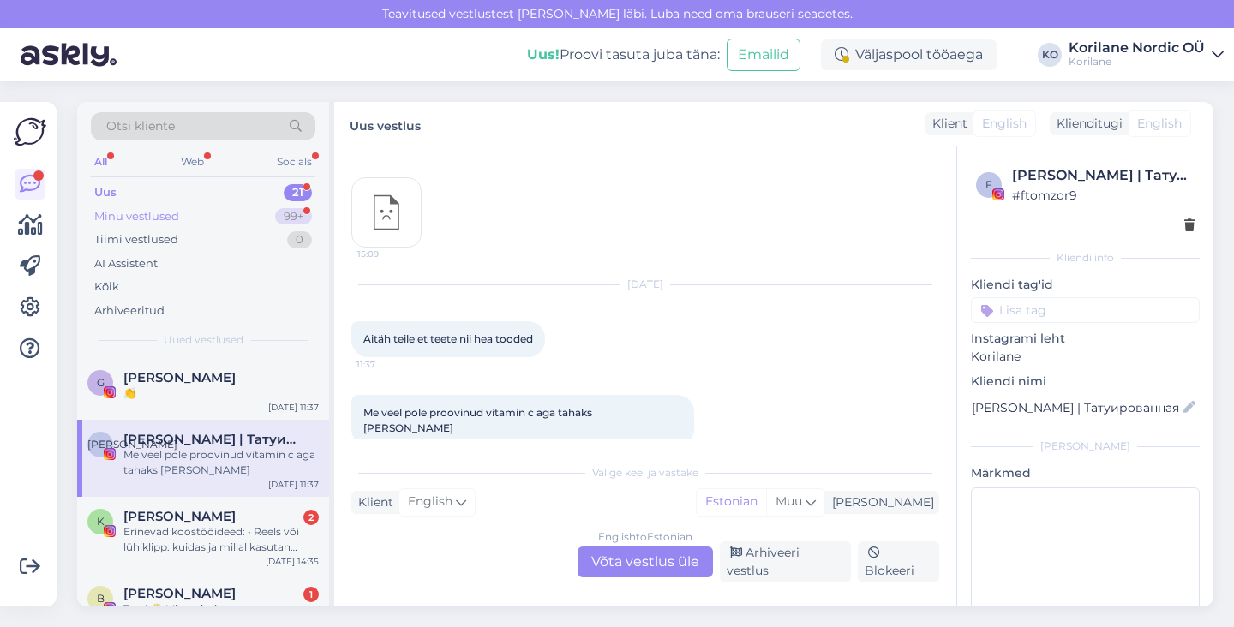
click at [156, 219] on div "Minu vestlused" at bounding box center [136, 216] width 85 height 17
